Goal: Find specific page/section: Find specific page/section

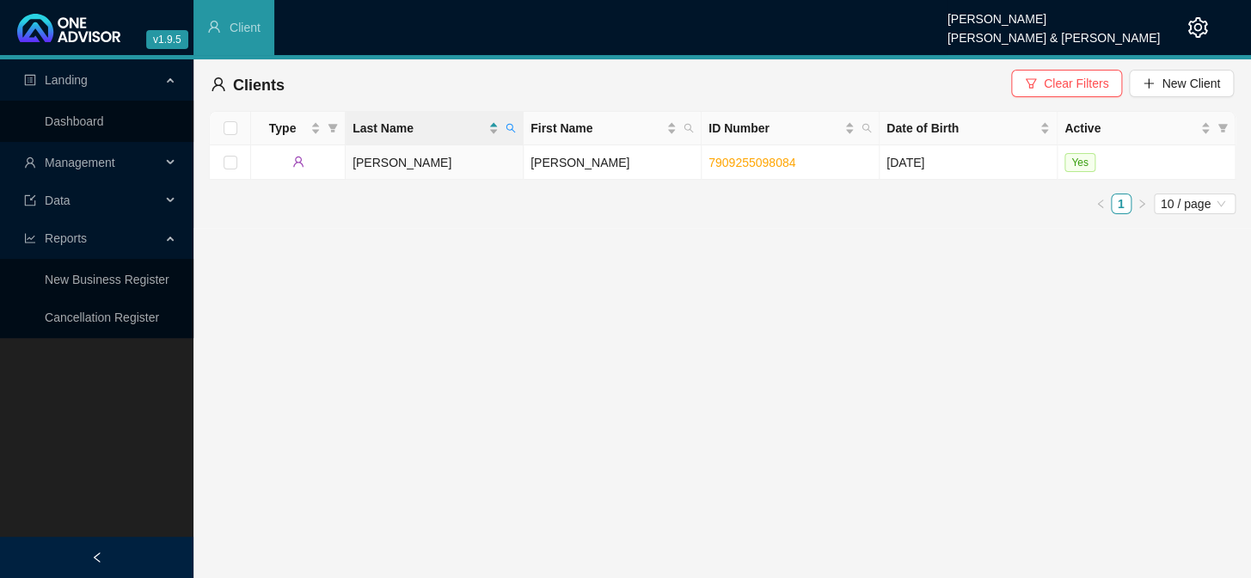
click at [117, 163] on span "Management" at bounding box center [92, 162] width 137 height 34
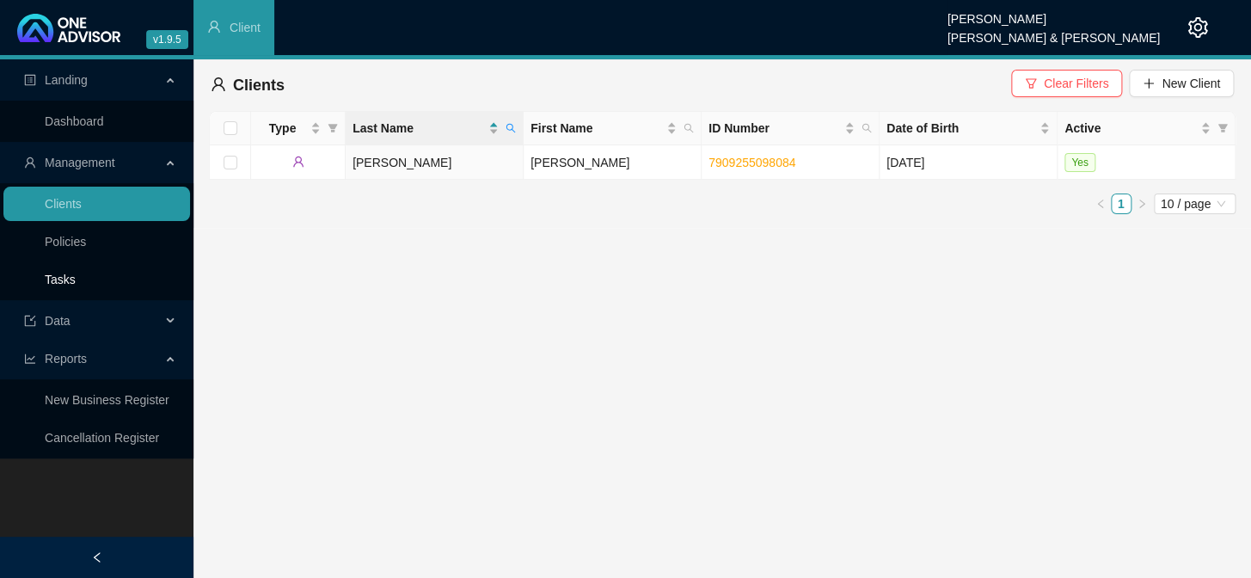
click at [76, 273] on link "Tasks" at bounding box center [60, 280] width 31 height 14
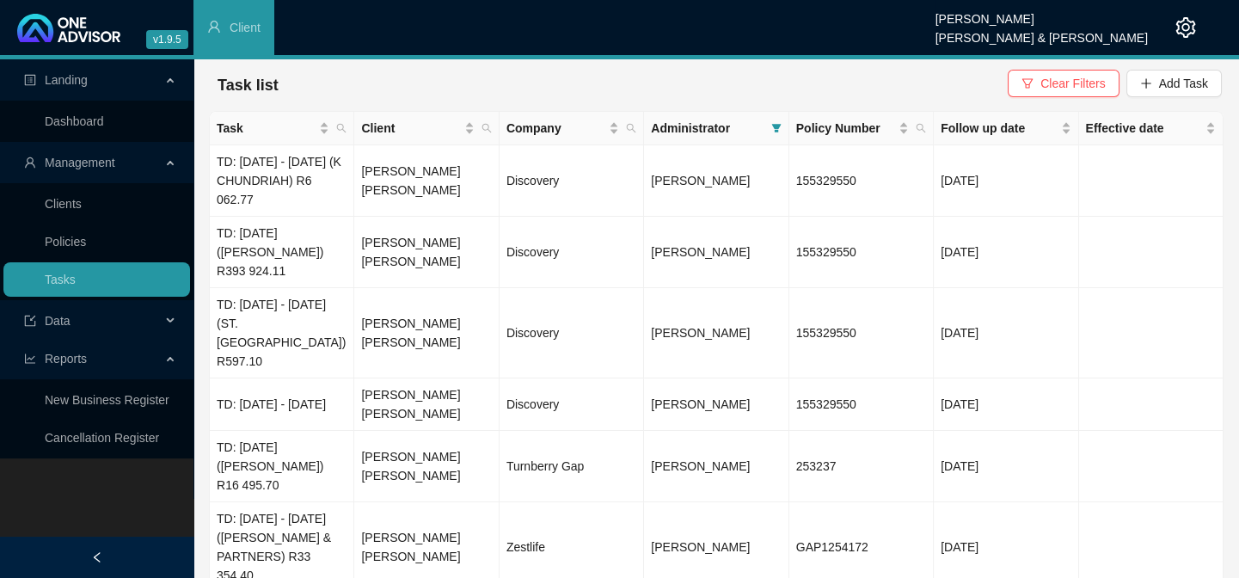
click at [734, 127] on span "Administrator" at bounding box center [707, 128] width 113 height 19
click at [770, 125] on span at bounding box center [776, 128] width 17 height 26
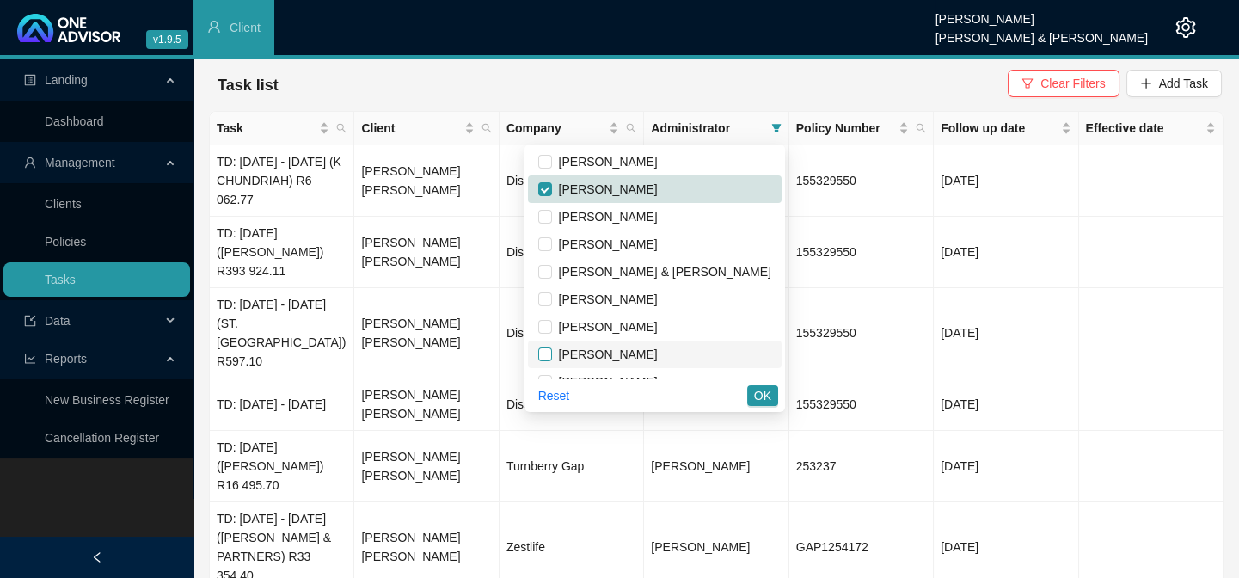
click at [552, 353] on input "checkbox" at bounding box center [545, 354] width 14 height 14
checkbox input "true"
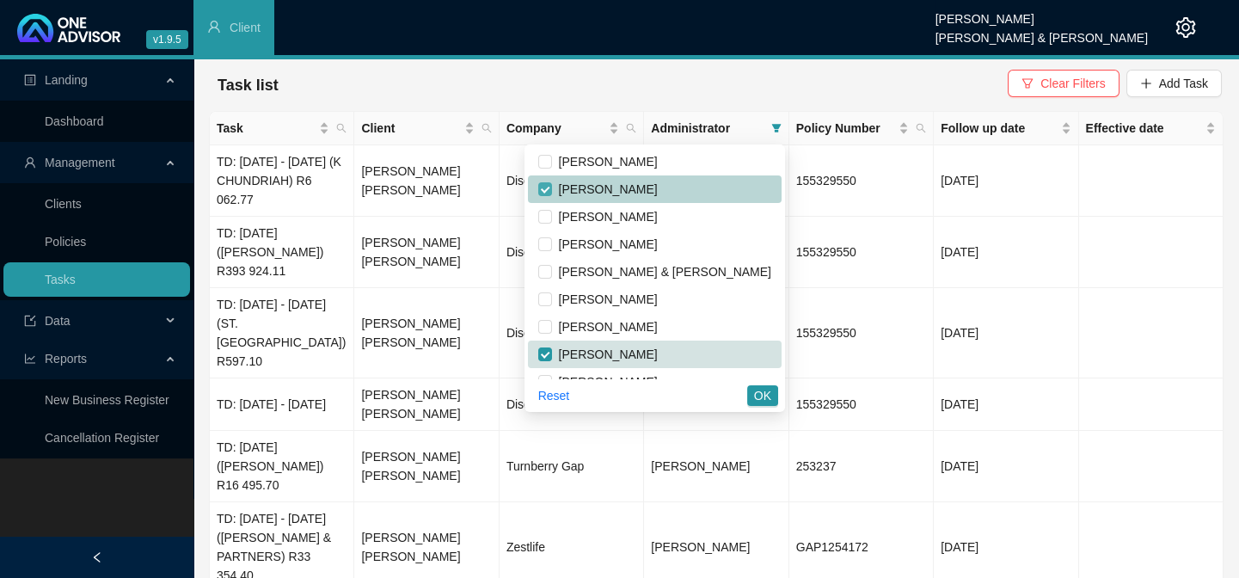
click at [552, 188] on input "checkbox" at bounding box center [545, 189] width 14 height 14
checkbox input "false"
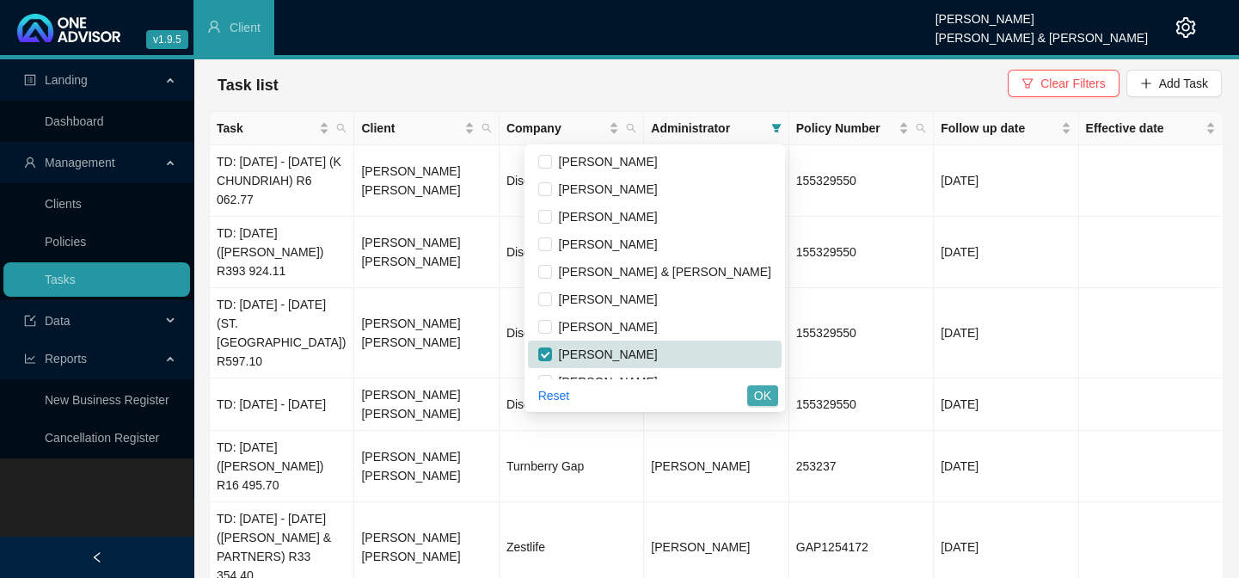
click at [764, 390] on span "OK" at bounding box center [762, 395] width 17 height 19
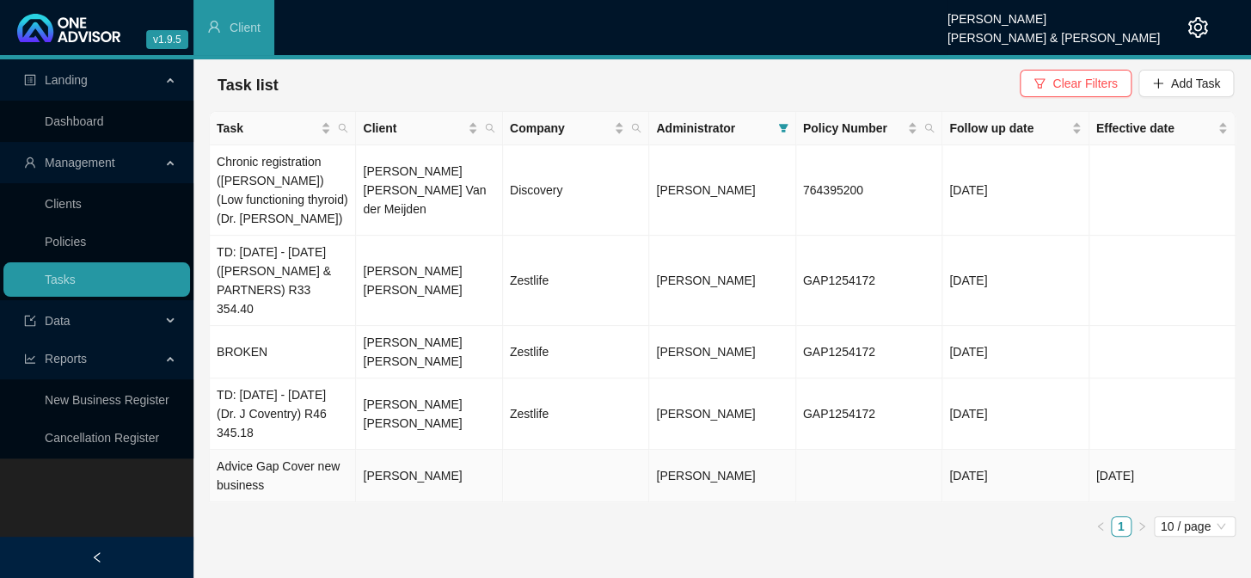
click at [436, 450] on td "Jeffrey De Winnaar" at bounding box center [429, 476] width 146 height 52
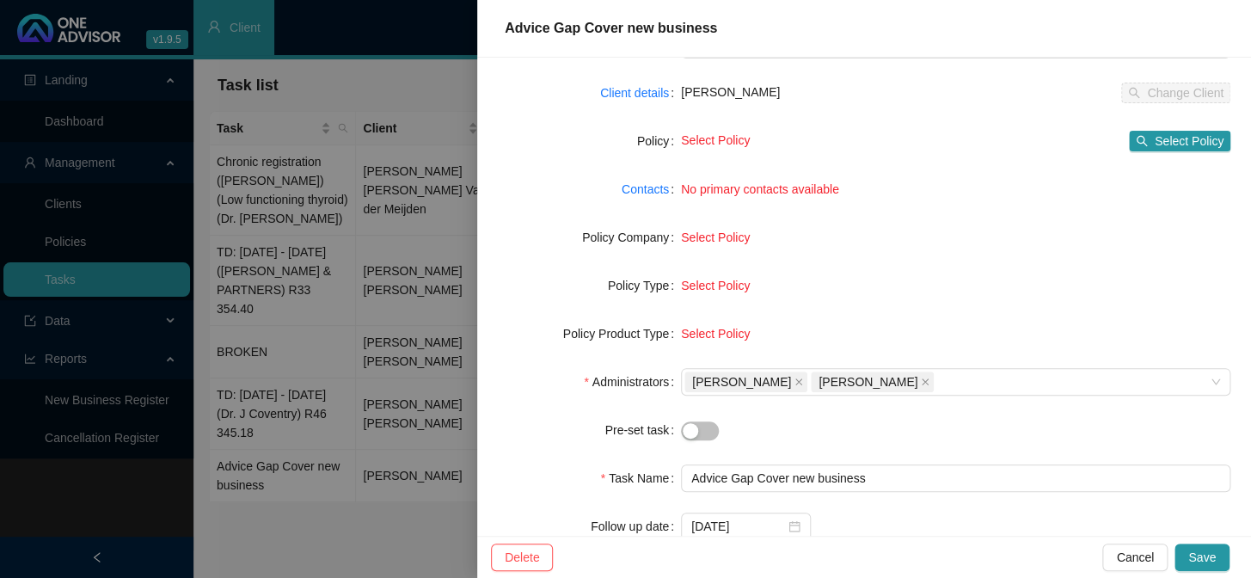
scroll to position [241, 0]
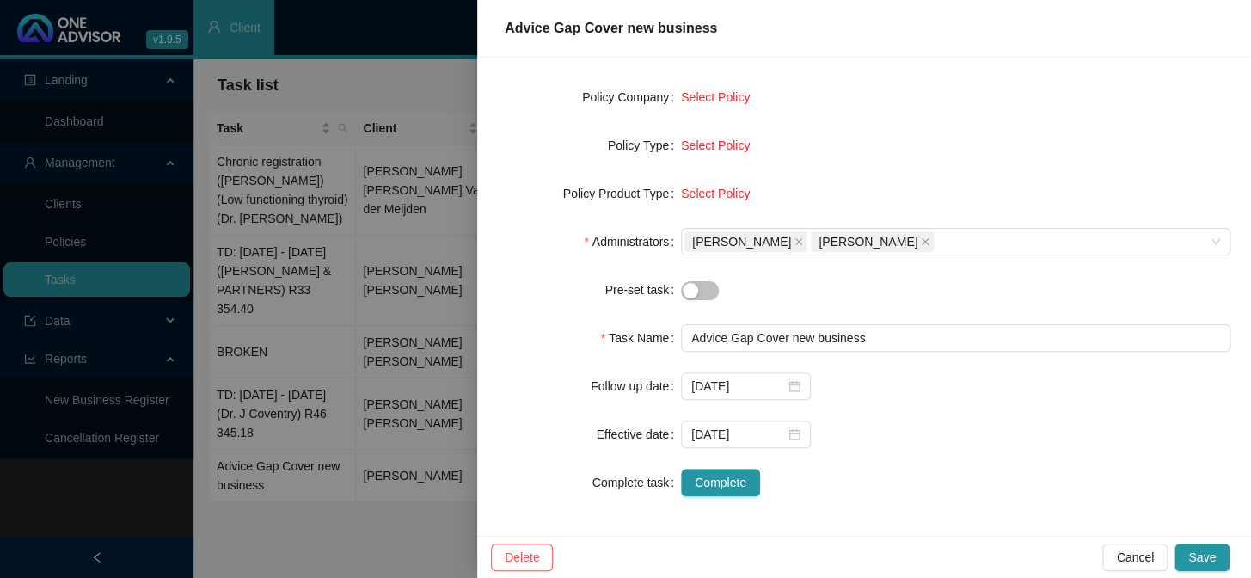
click at [423, 470] on div at bounding box center [625, 289] width 1251 height 578
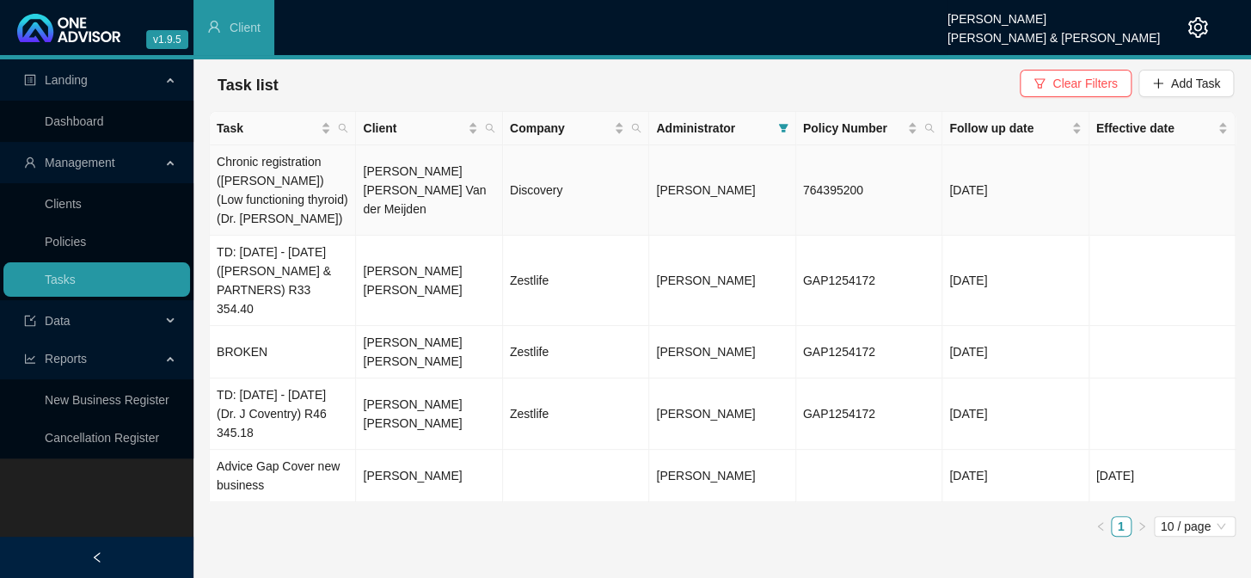
click at [383, 190] on td "Sarah Louise Van der Meijden" at bounding box center [429, 190] width 146 height 90
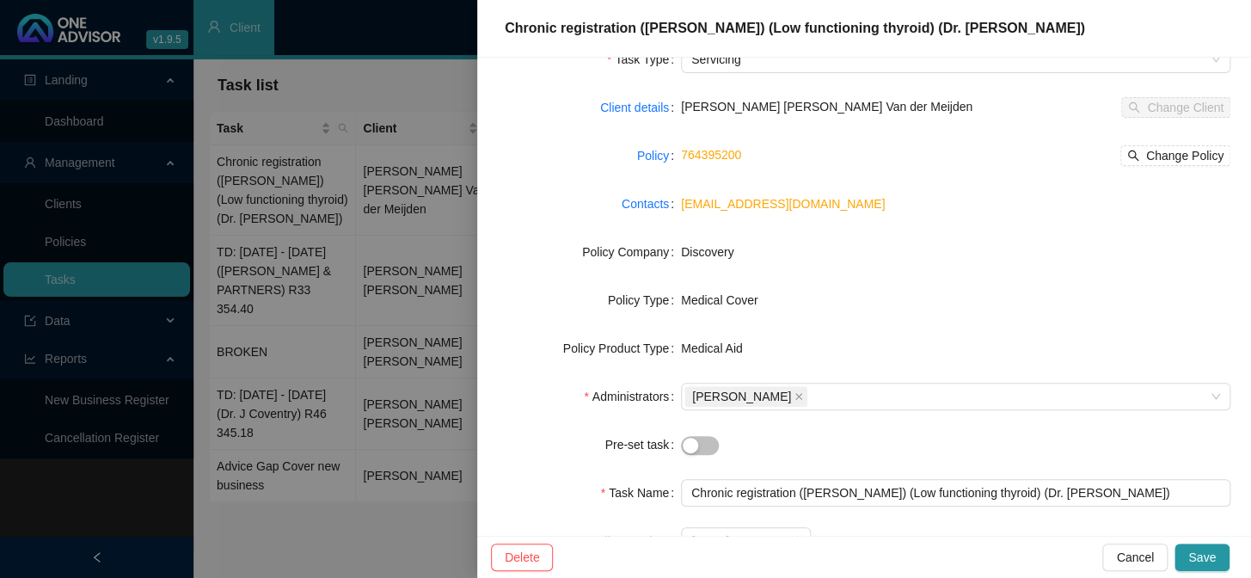
scroll to position [0, 0]
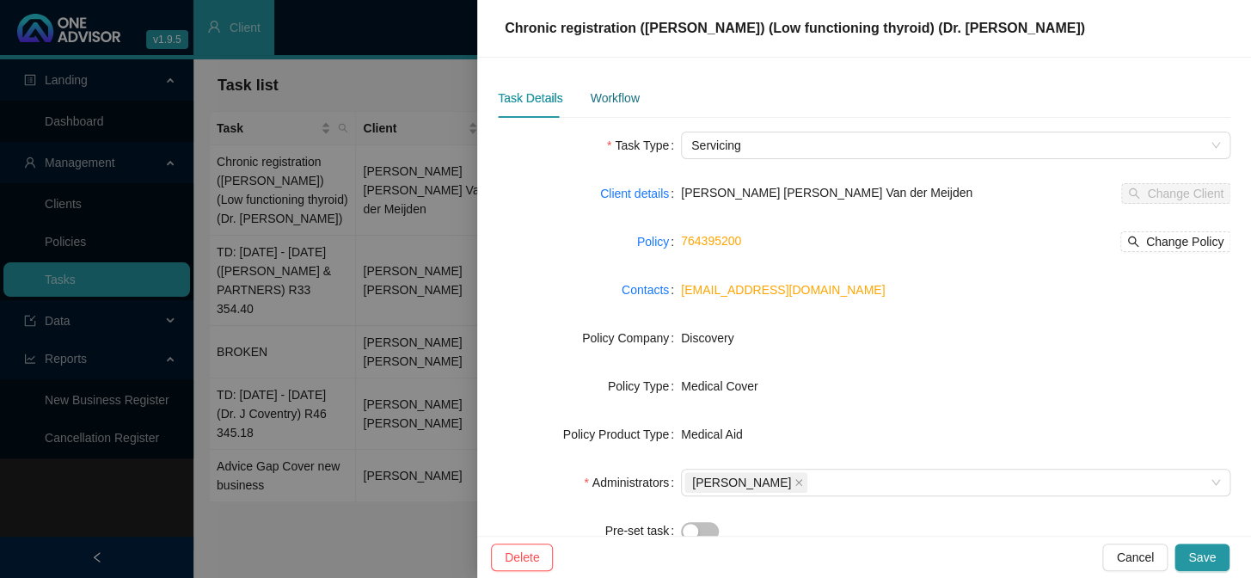
click at [592, 99] on div "Workflow" at bounding box center [614, 98] width 49 height 19
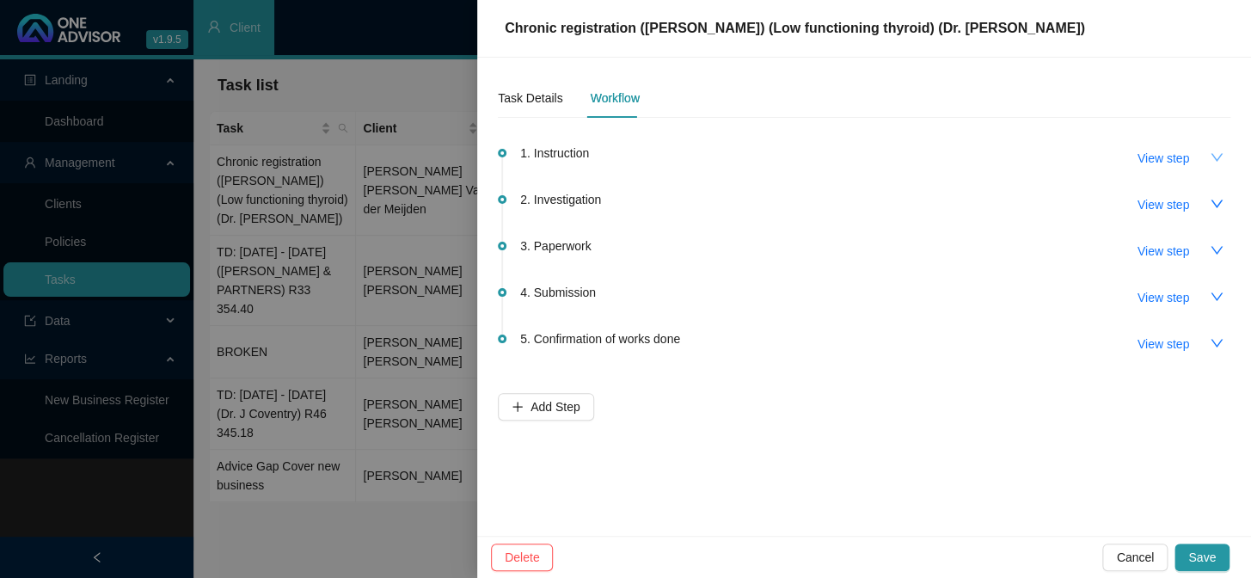
click at [1203, 154] on button "button" at bounding box center [1217, 158] width 28 height 28
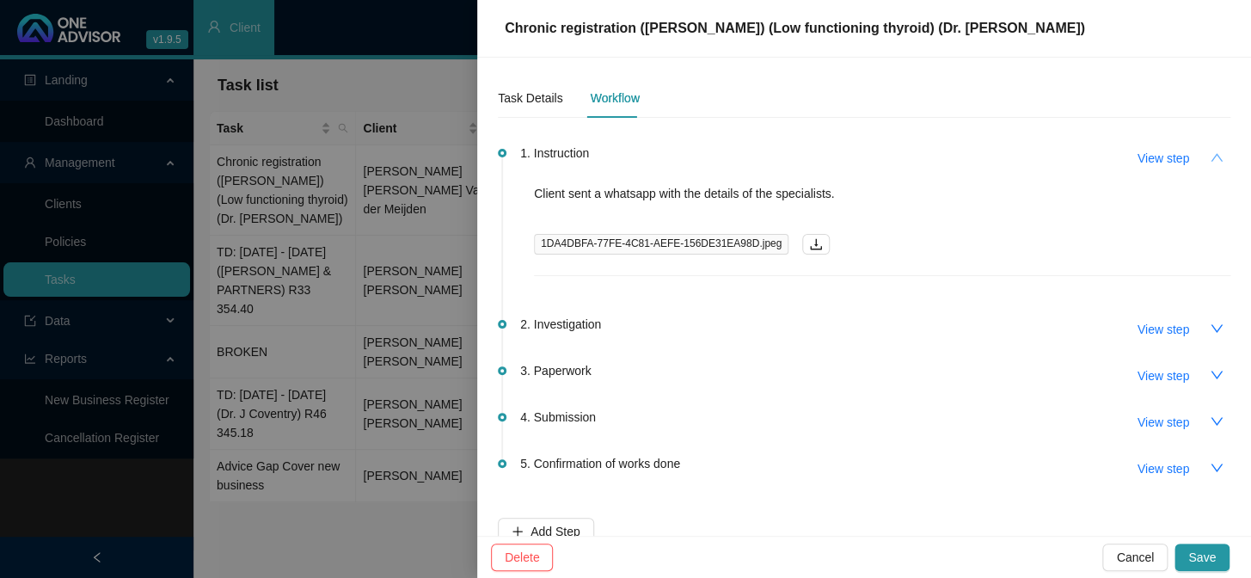
click at [1210, 153] on icon "up" at bounding box center [1217, 157] width 14 height 14
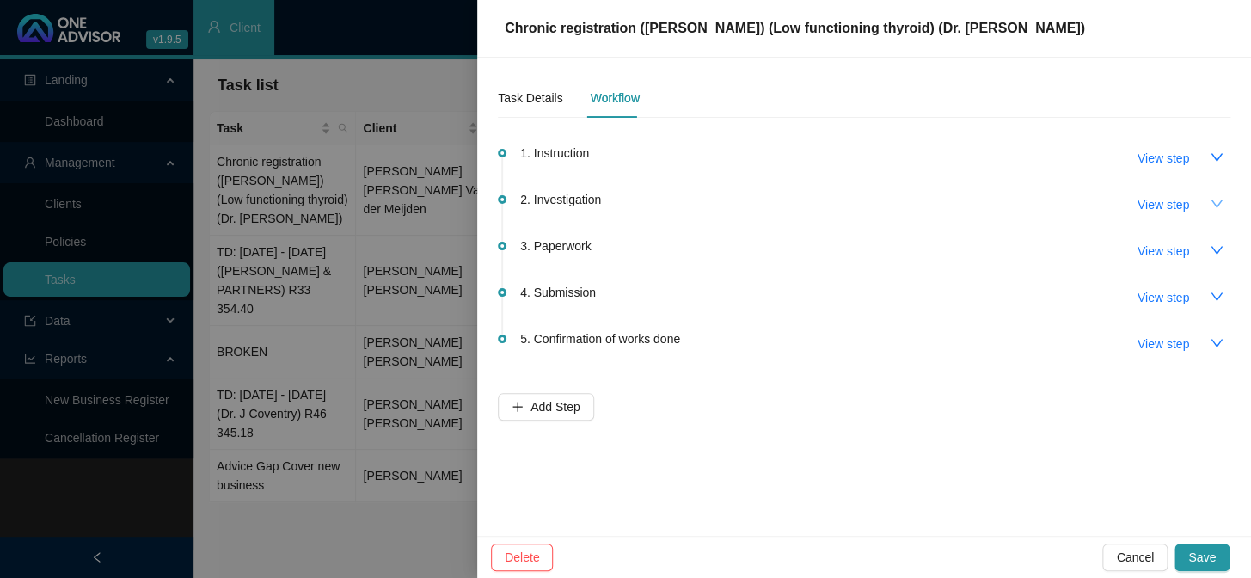
click at [1212, 204] on icon "down" at bounding box center [1217, 204] width 14 height 14
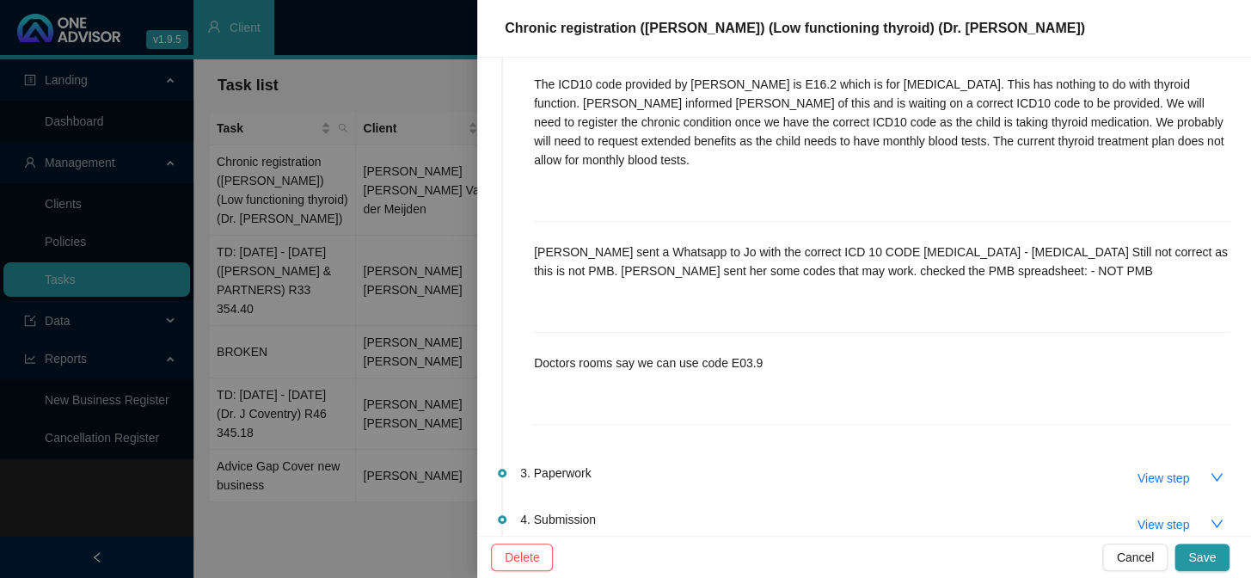
scroll to position [234, 0]
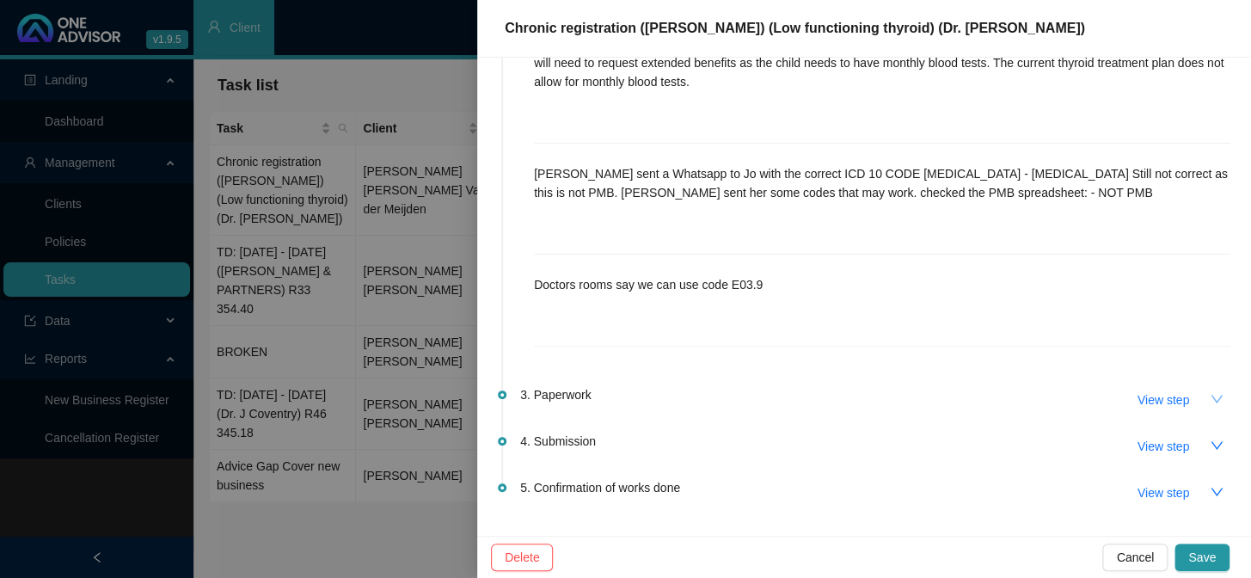
click at [1210, 392] on icon "down" at bounding box center [1217, 399] width 14 height 14
click at [828, 275] on p "Doctors rooms say we can use code E03.9" at bounding box center [882, 284] width 696 height 19
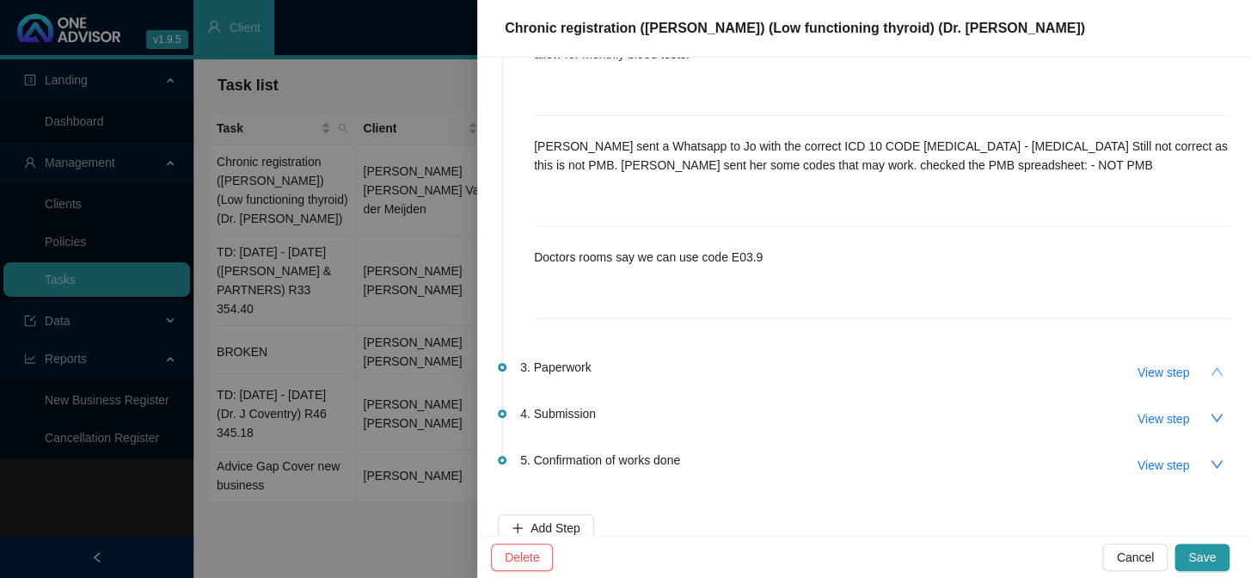
scroll to position [267, 0]
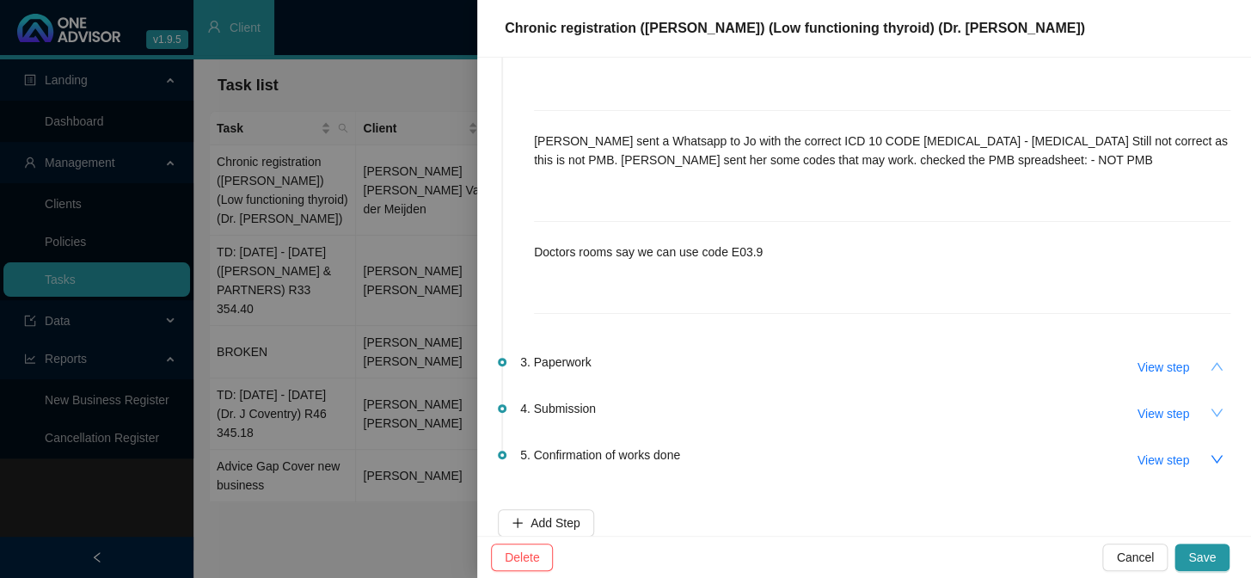
click at [1210, 406] on icon "down" at bounding box center [1217, 413] width 14 height 14
click at [1203, 353] on button "button" at bounding box center [1217, 367] width 28 height 28
click at [1211, 408] on icon "up" at bounding box center [1217, 412] width 12 height 8
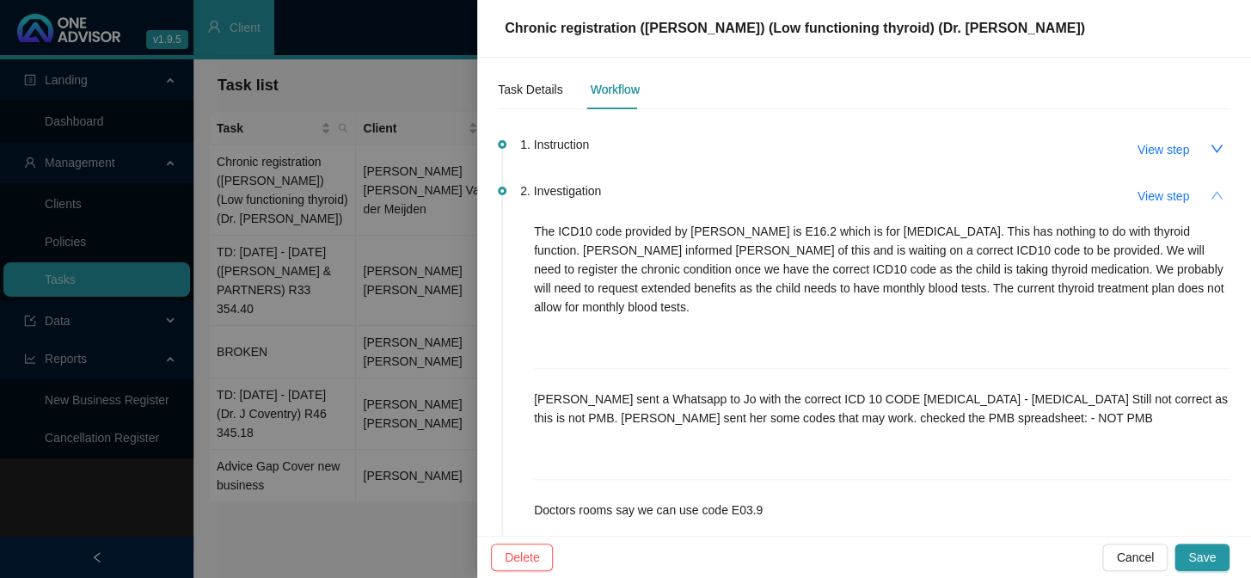
scroll to position [0, 0]
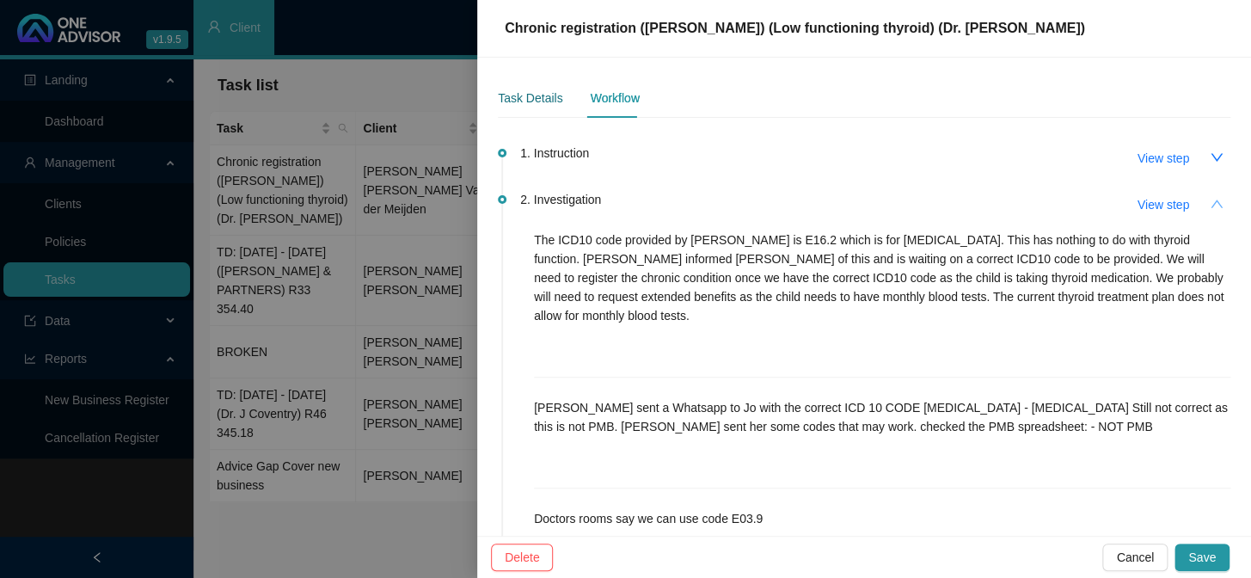
click at [525, 94] on div "Task Details" at bounding box center [530, 98] width 64 height 19
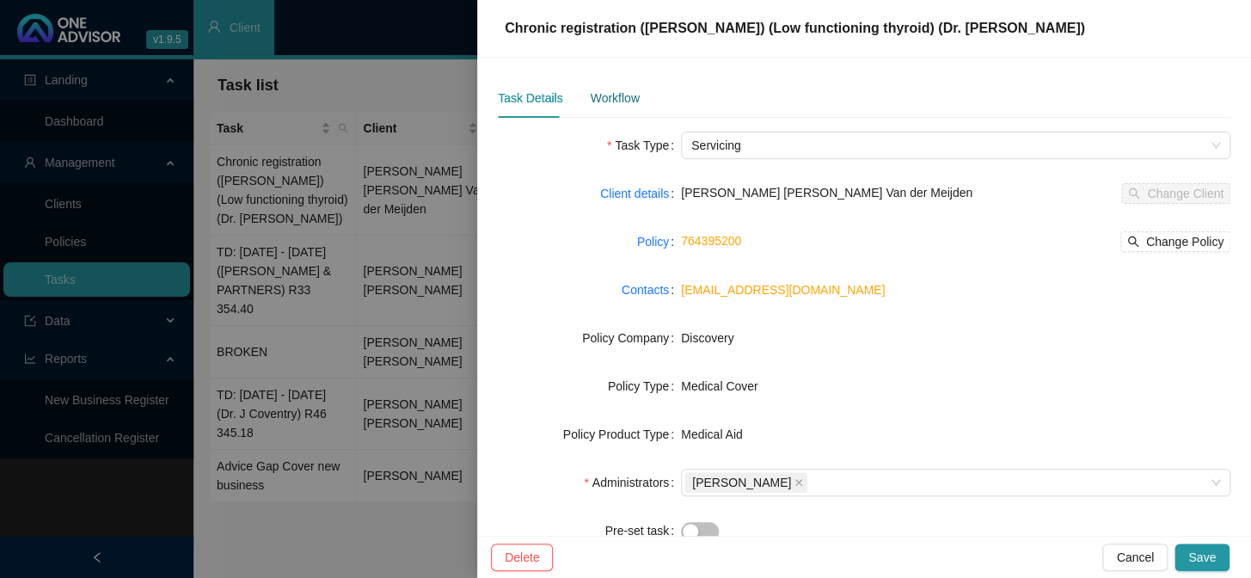
click at [593, 95] on div "Workflow" at bounding box center [614, 98] width 49 height 19
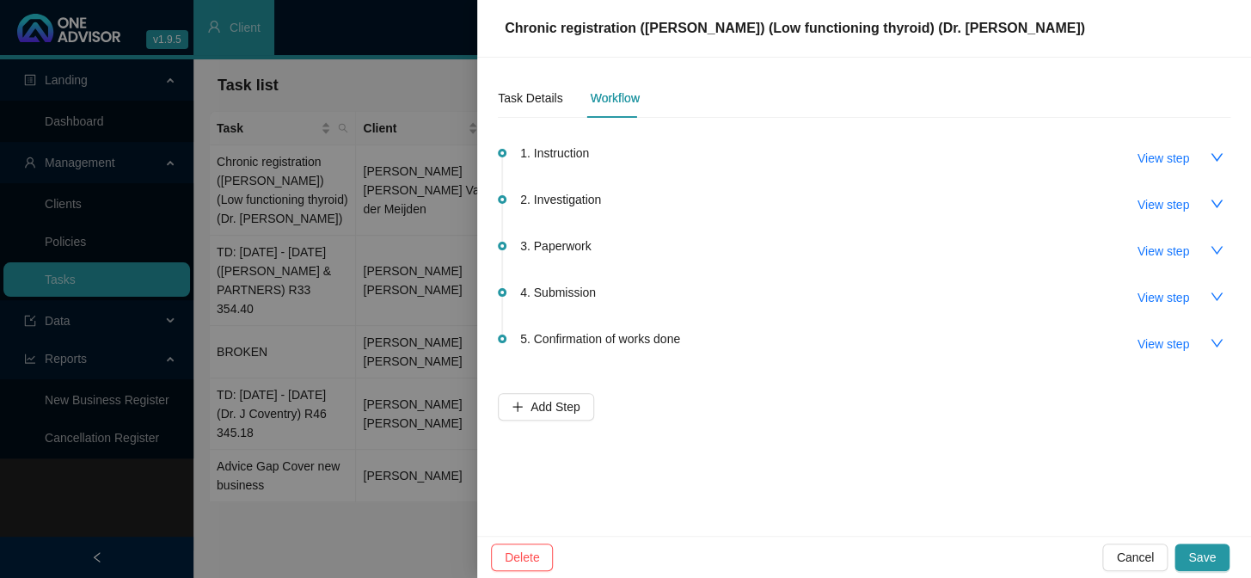
click at [420, 220] on div at bounding box center [625, 289] width 1251 height 578
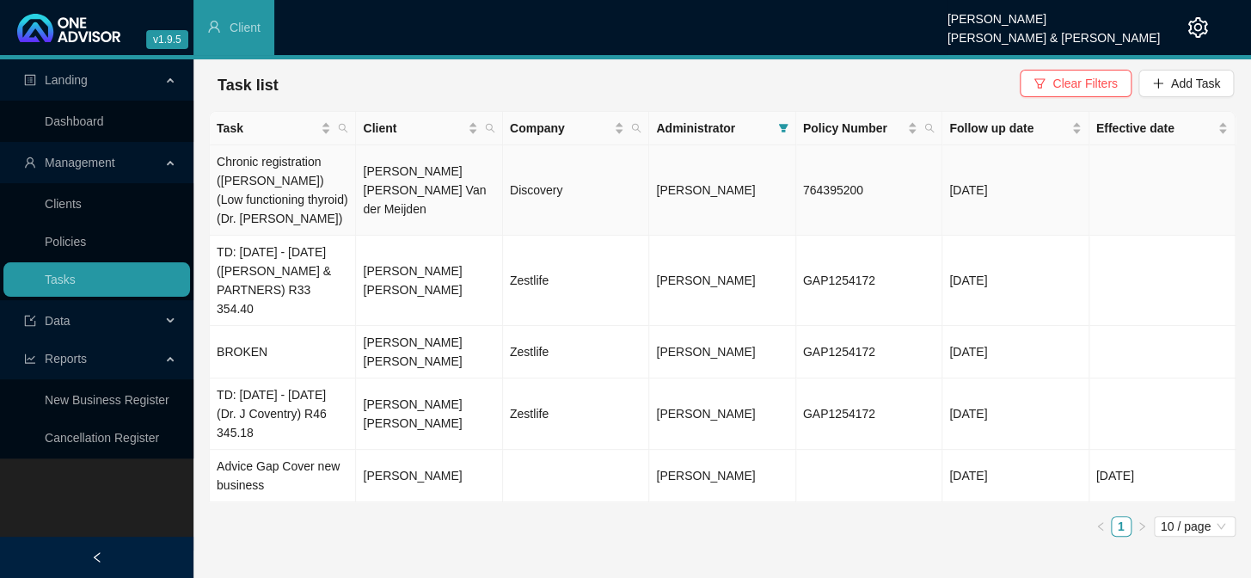
click at [329, 184] on td "Chronic registration (Everly) (Low functioning thyroid) (Dr. Ajay Chiba)" at bounding box center [283, 190] width 146 height 90
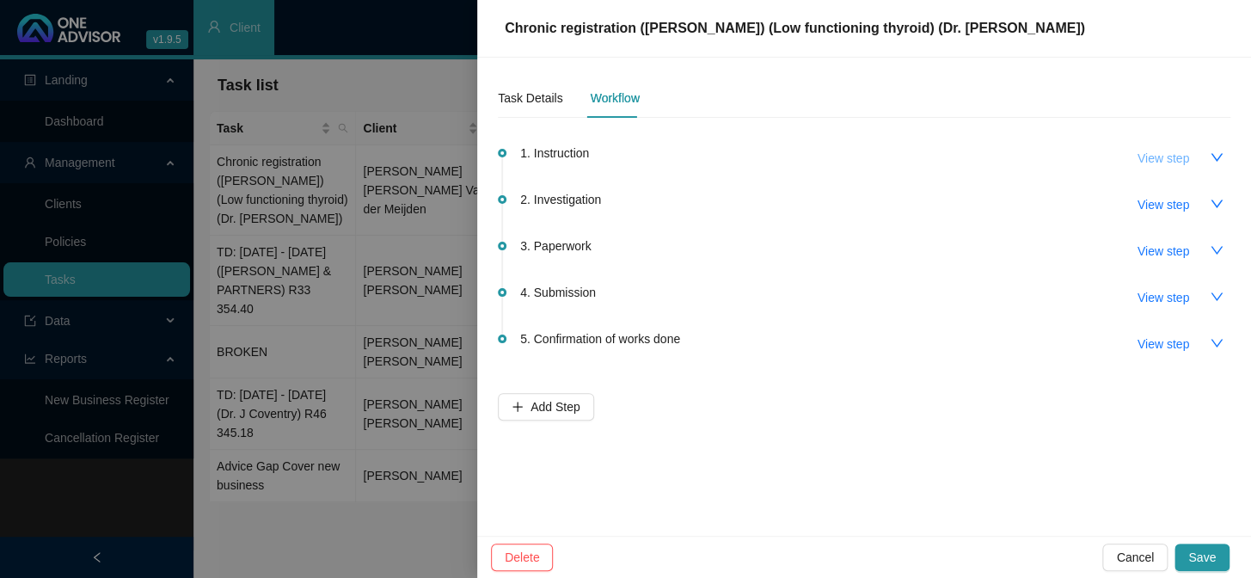
click at [1169, 161] on span "View step" at bounding box center [1164, 158] width 52 height 19
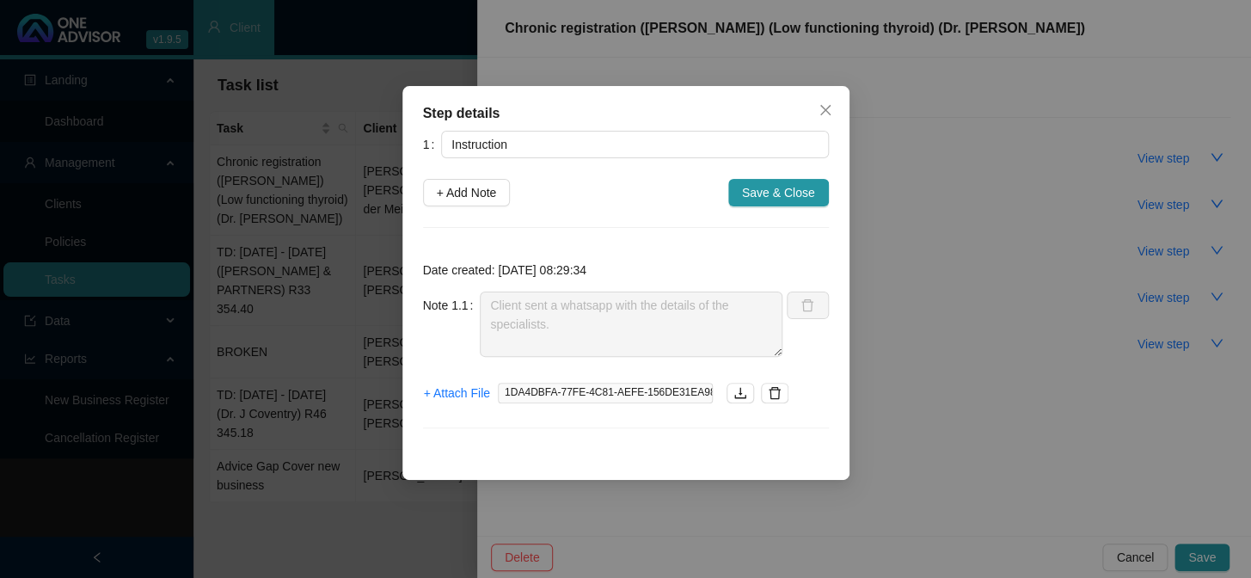
click at [989, 164] on div "Step details 1 Instruction + Add Note Save & Close Date created: 2025-08-21 08:…" at bounding box center [625, 289] width 1251 height 578
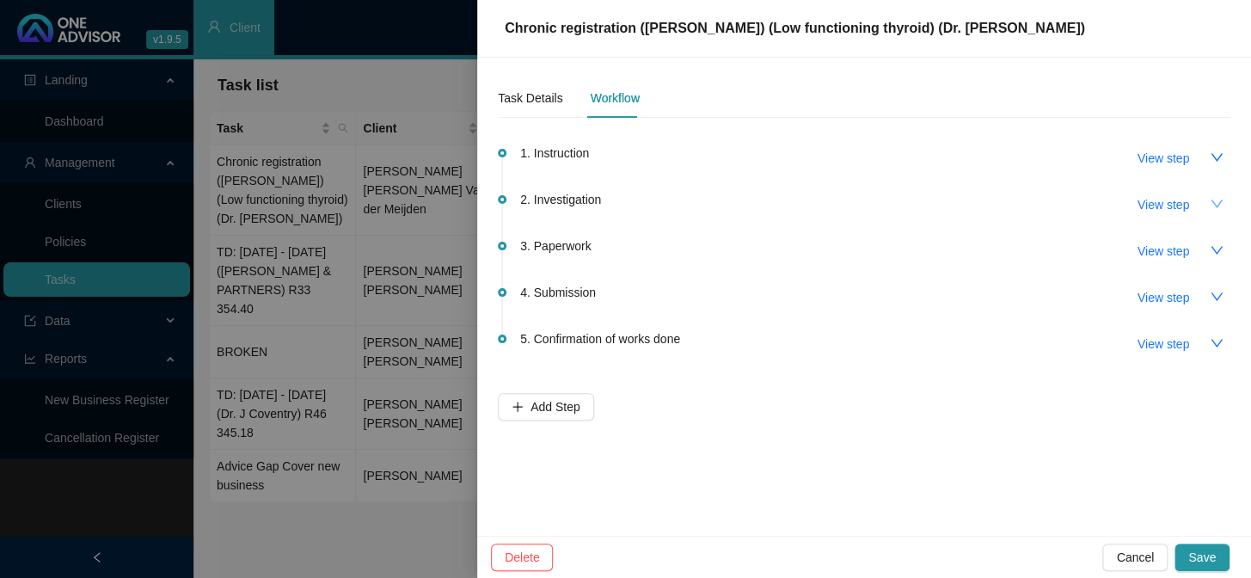
click at [1215, 205] on icon "down" at bounding box center [1217, 203] width 12 height 8
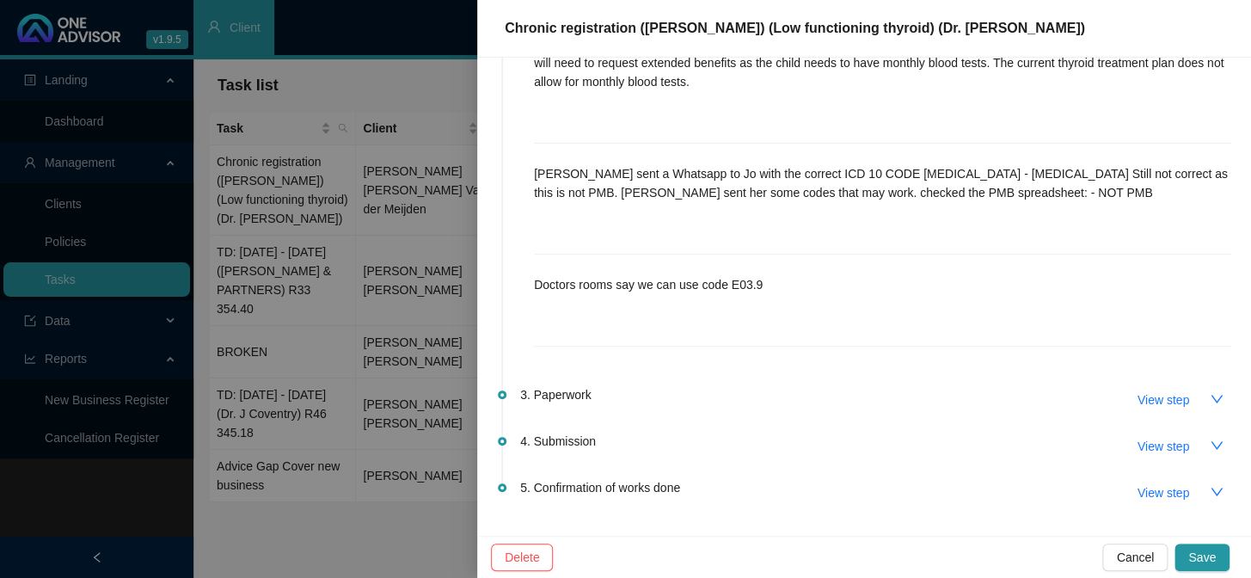
scroll to position [267, 0]
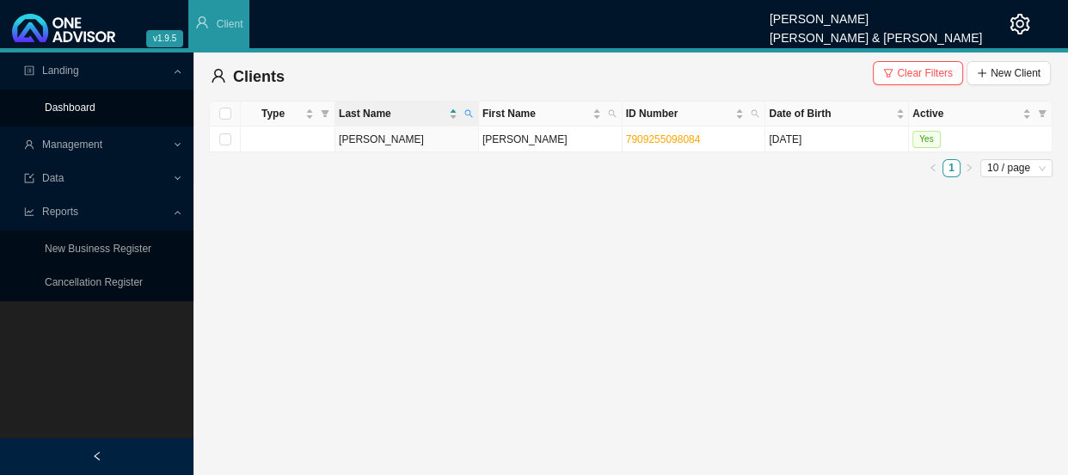
click at [95, 103] on link "Dashboard" at bounding box center [70, 107] width 51 height 12
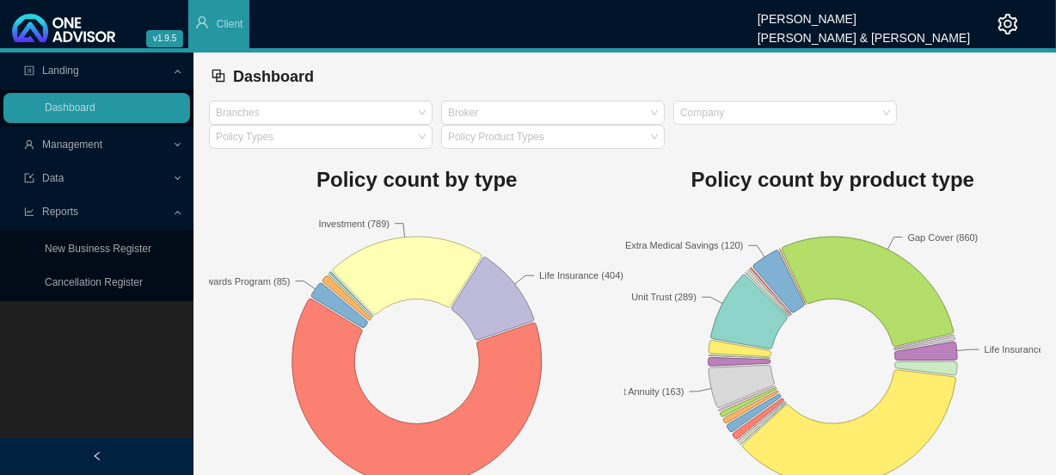
click at [164, 143] on span "Management" at bounding box center [98, 145] width 148 height 30
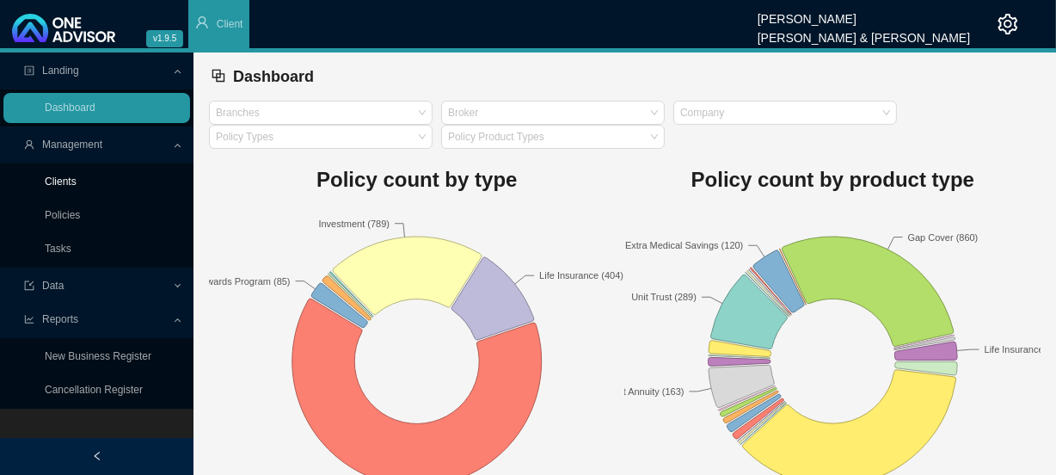
click at [77, 175] on link "Clients" at bounding box center [61, 181] width 32 height 12
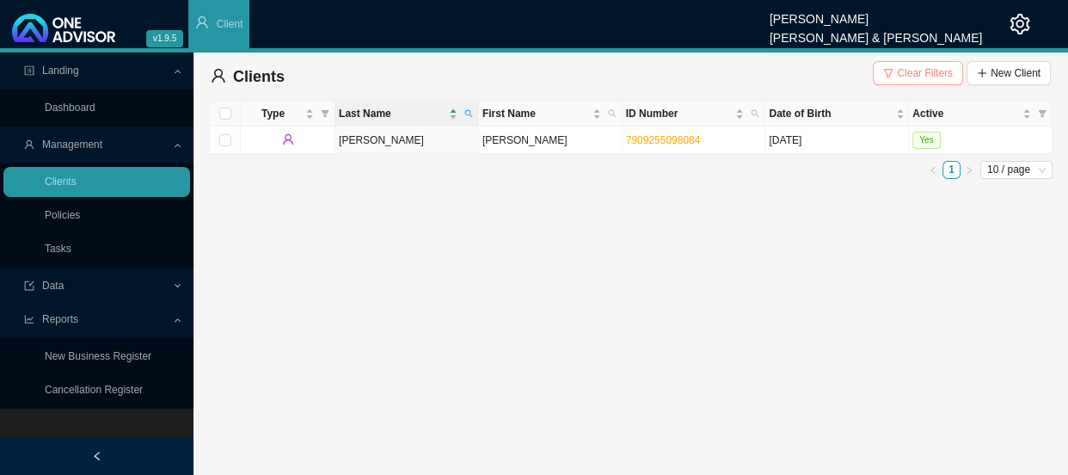
click at [929, 71] on span "Clear Filters" at bounding box center [925, 72] width 56 height 17
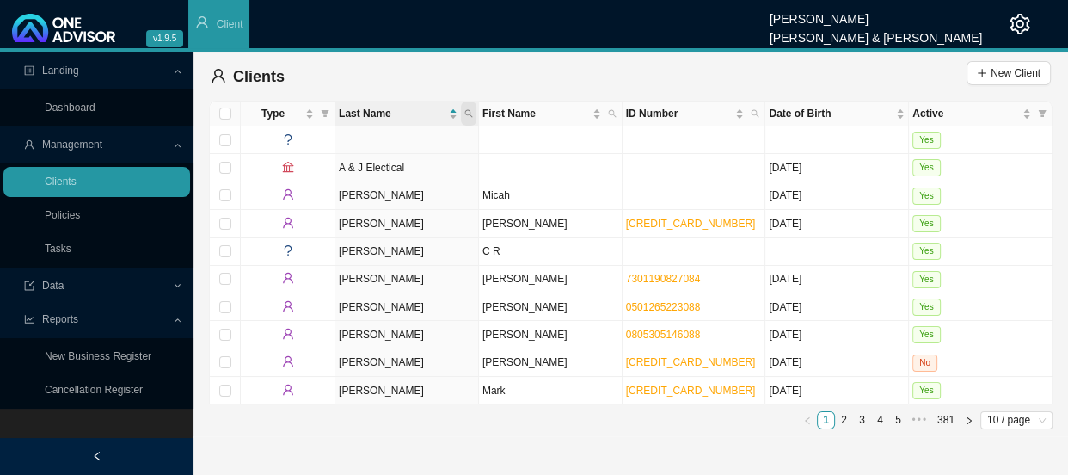
click at [471, 113] on icon "search" at bounding box center [468, 113] width 9 height 9
click at [347, 180] on span "Search" at bounding box center [353, 176] width 33 height 17
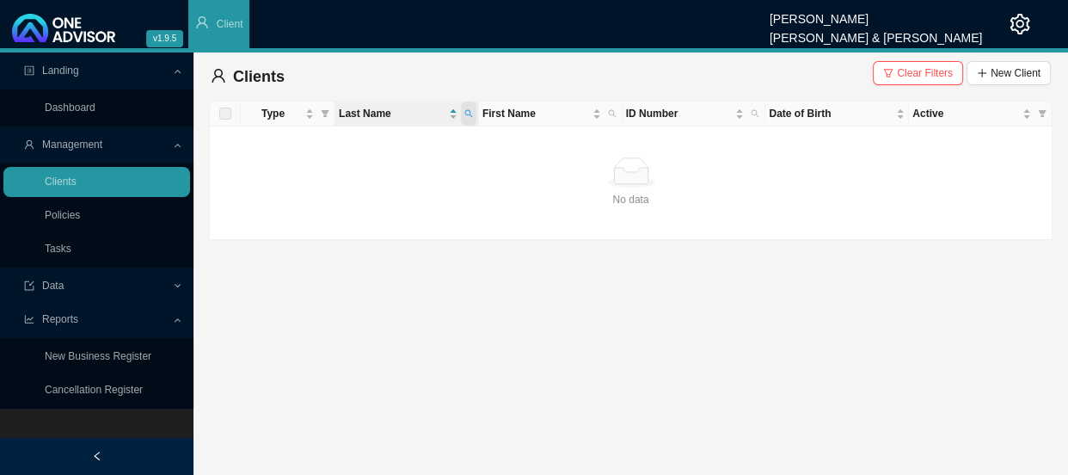
click at [466, 113] on icon "search" at bounding box center [468, 113] width 9 height 9
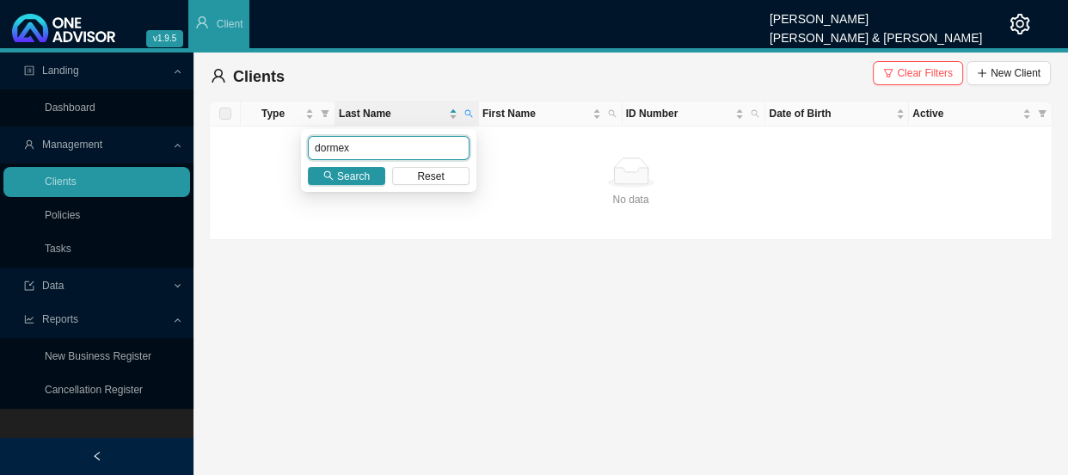
click at [288, 147] on body "v1.9.5 [PERSON_NAME] [PERSON_NAME] & [PERSON_NAME] Client Landing Dashboard Man…" at bounding box center [534, 237] width 1068 height 475
type input "tightline"
click at [344, 170] on span "Search" at bounding box center [353, 176] width 33 height 17
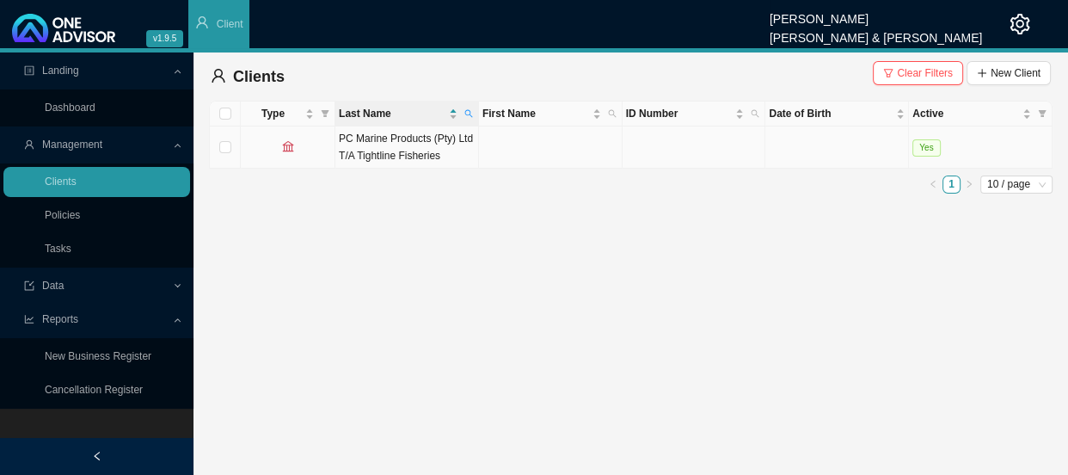
click at [423, 153] on td "PC Marine Products (Pty) Ltd T/A Tightline Fisheries" at bounding box center [407, 147] width 144 height 42
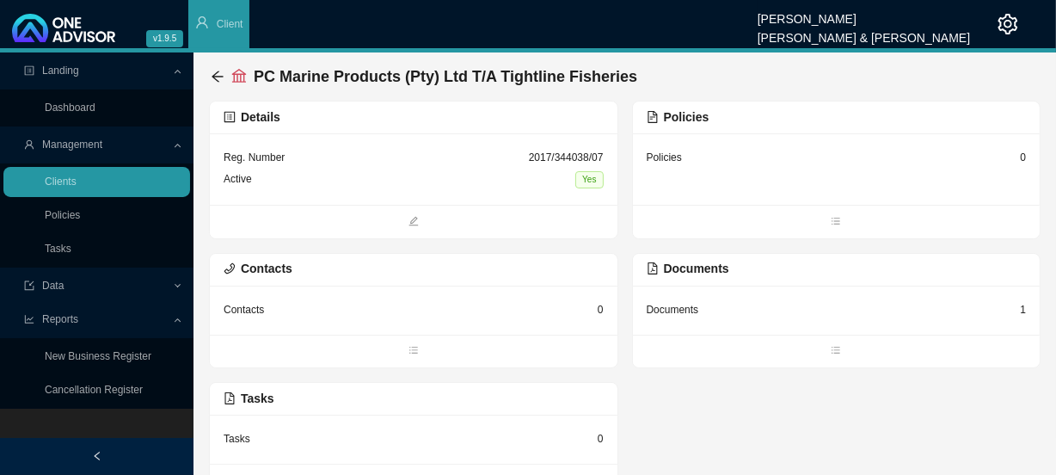
click at [697, 304] on div "Documents" at bounding box center [673, 309] width 52 height 17
